Goal: Task Accomplishment & Management: Use online tool/utility

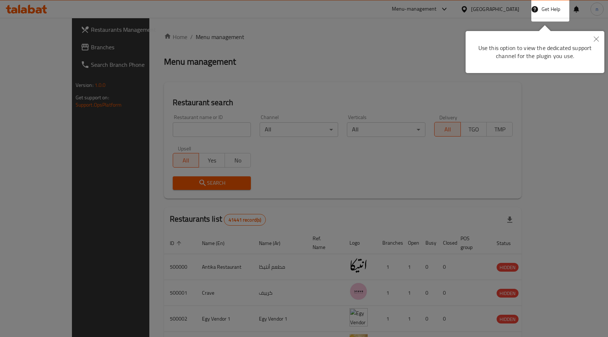
click at [594, 39] on icon "Close" at bounding box center [596, 39] width 5 height 5
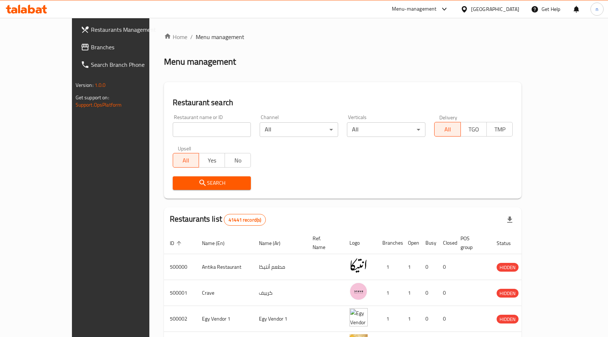
click at [520, 15] on div "[GEOGRAPHIC_DATA]" at bounding box center [489, 9] width 70 height 18
click at [511, 12] on div "[GEOGRAPHIC_DATA]" at bounding box center [495, 9] width 48 height 8
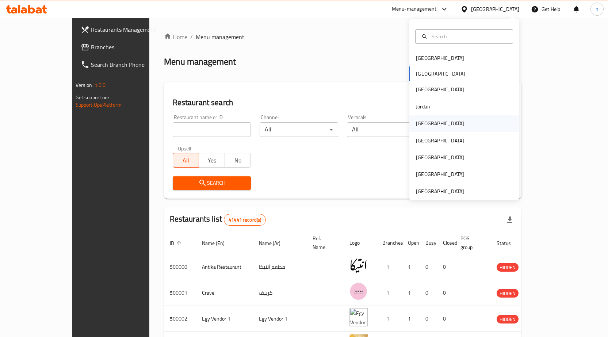
click at [435, 128] on div "[GEOGRAPHIC_DATA]" at bounding box center [464, 123] width 110 height 17
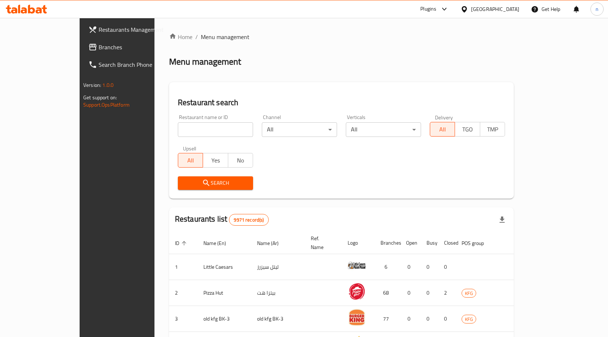
click at [99, 49] on span "Branches" at bounding box center [137, 47] width 77 height 9
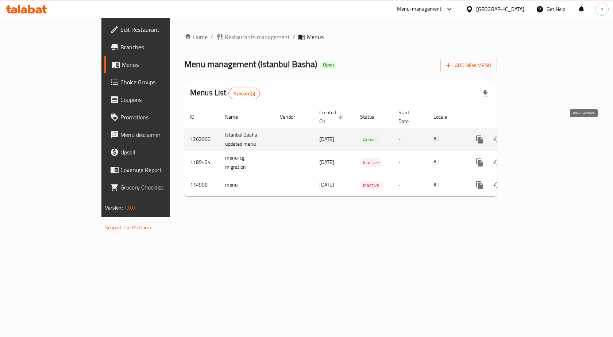
click at [541, 139] on link "enhanced table" at bounding box center [533, 140] width 18 height 18
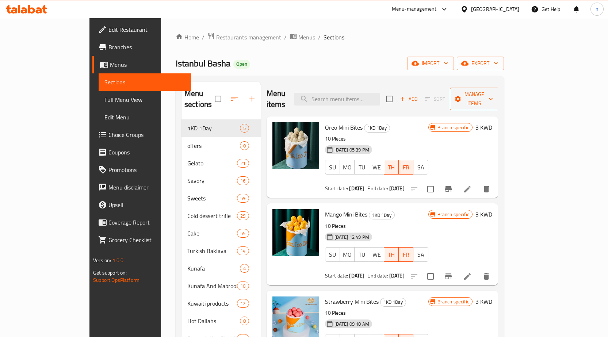
click at [493, 96] on span "Manage items" at bounding box center [474, 99] width 37 height 18
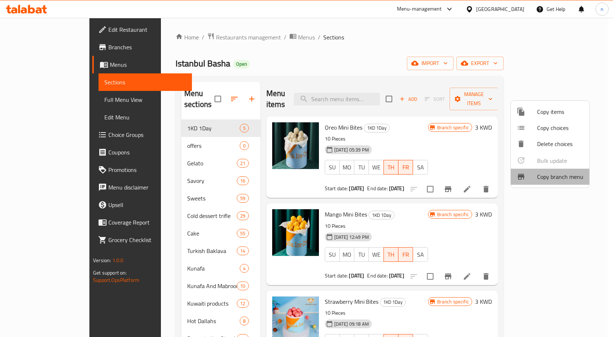
click at [550, 176] on span "Copy branch menu" at bounding box center [560, 176] width 46 height 9
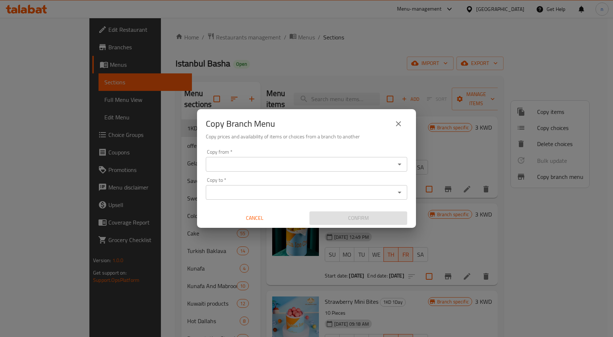
click at [400, 162] on icon "Open" at bounding box center [399, 164] width 9 height 9
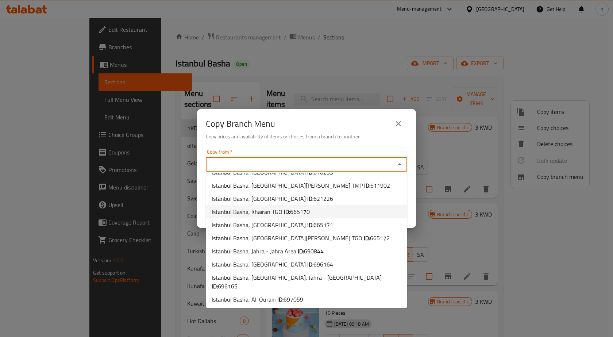
scroll to position [16, 0]
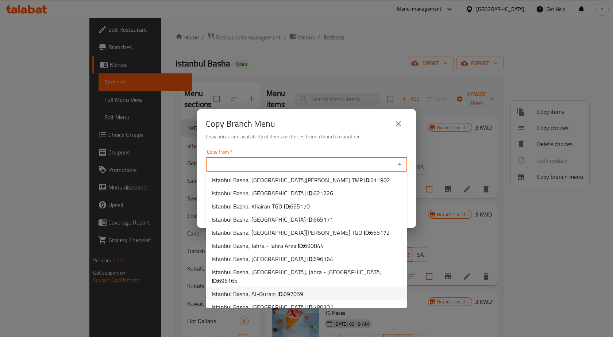
click at [333, 287] on li "Istanbul Basha, Al-Qurain ID: 697059" at bounding box center [306, 293] width 201 height 13
type input "Istanbul Basha, Al-Qurain"
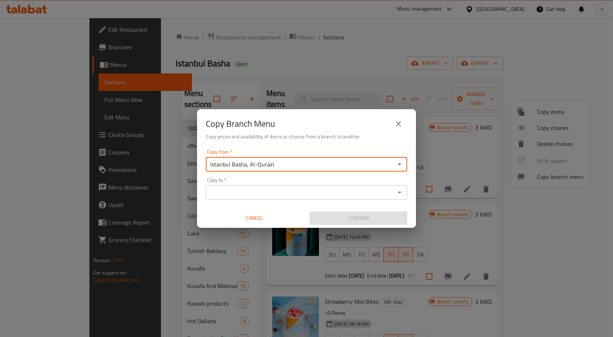
click at [295, 192] on input "Copy to   *" at bounding box center [300, 192] width 185 height 10
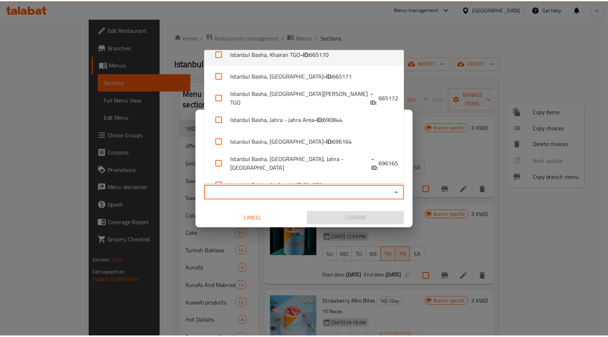
scroll to position [112, 0]
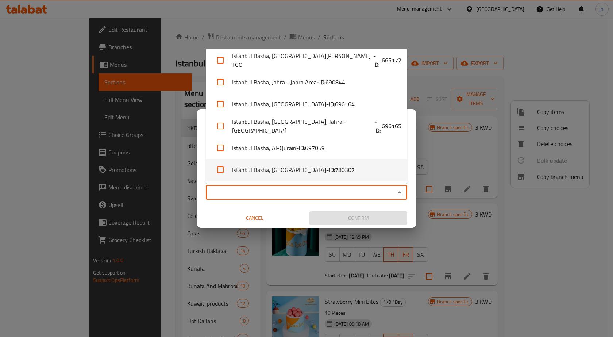
click at [354, 169] on li "Istanbul Basha, Bayan - ID: 780307" at bounding box center [306, 170] width 201 height 22
checkbox input "true"
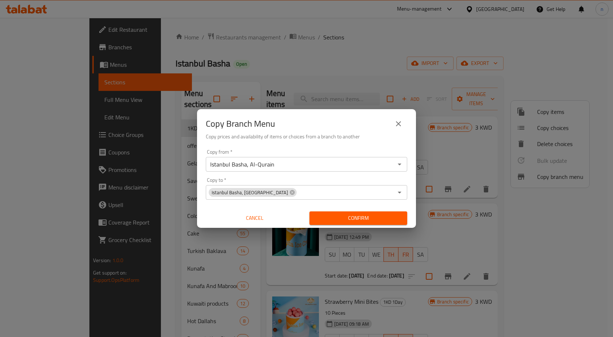
click at [223, 206] on div "Copy from   * Istanbul Basha, Al-Qurain Copy from * Copy to   * Istanbul Basha,…" at bounding box center [306, 186] width 219 height 81
click at [360, 218] on span "Confirm" at bounding box center [358, 218] width 86 height 9
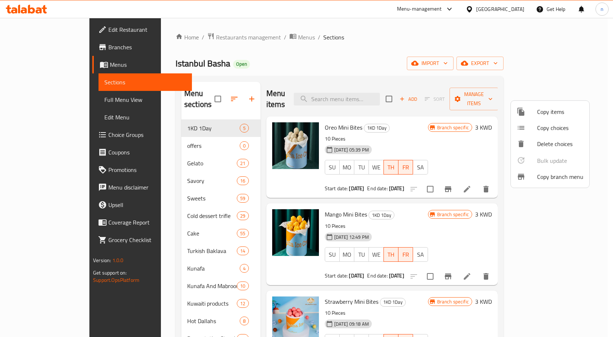
click at [345, 53] on div at bounding box center [306, 168] width 613 height 337
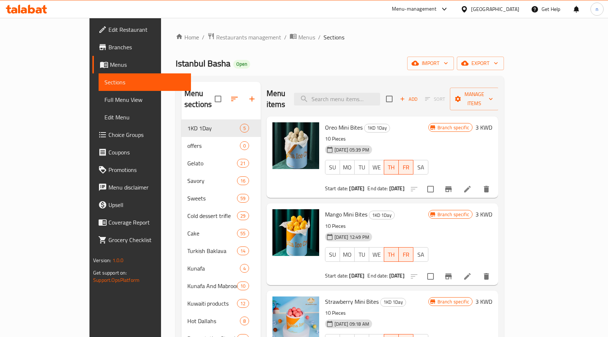
click at [108, 48] on span "Branches" at bounding box center [146, 47] width 77 height 9
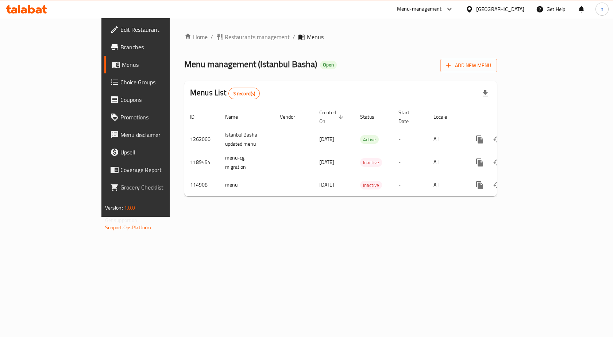
click at [120, 48] on span "Branches" at bounding box center [159, 47] width 78 height 9
